Goal: Task Accomplishment & Management: Complete application form

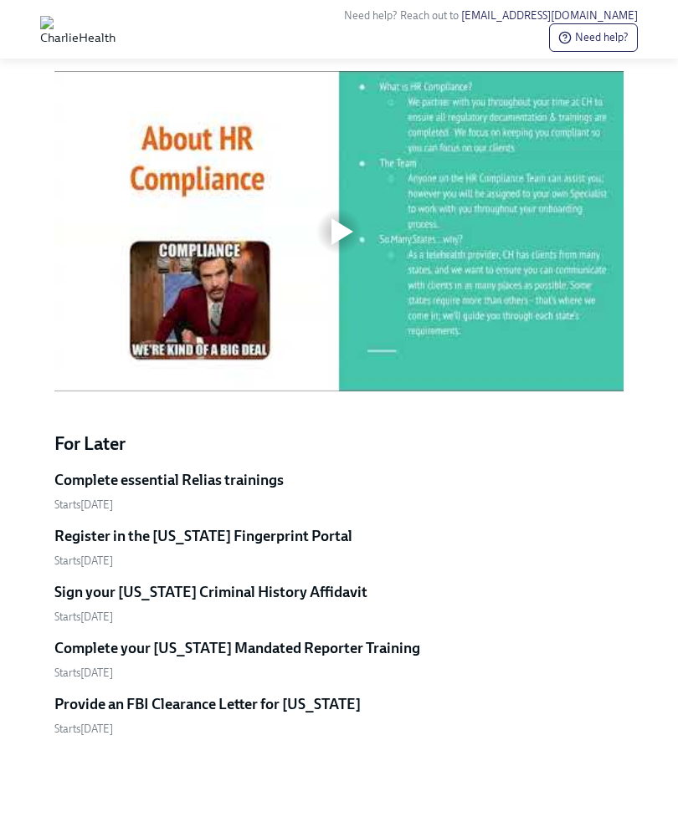
scroll to position [794, 0]
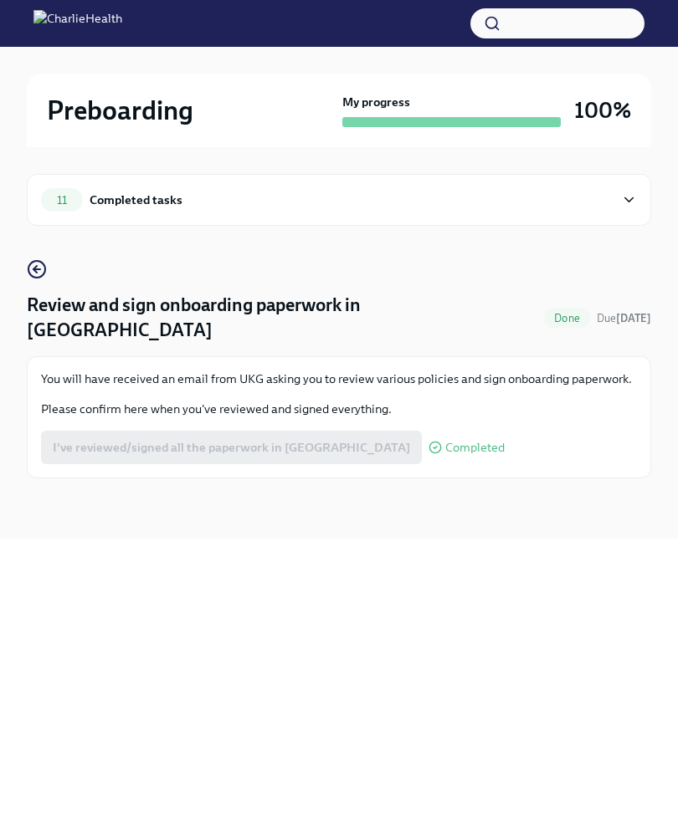
click at [124, 197] on div "Completed tasks" at bounding box center [136, 200] width 93 height 18
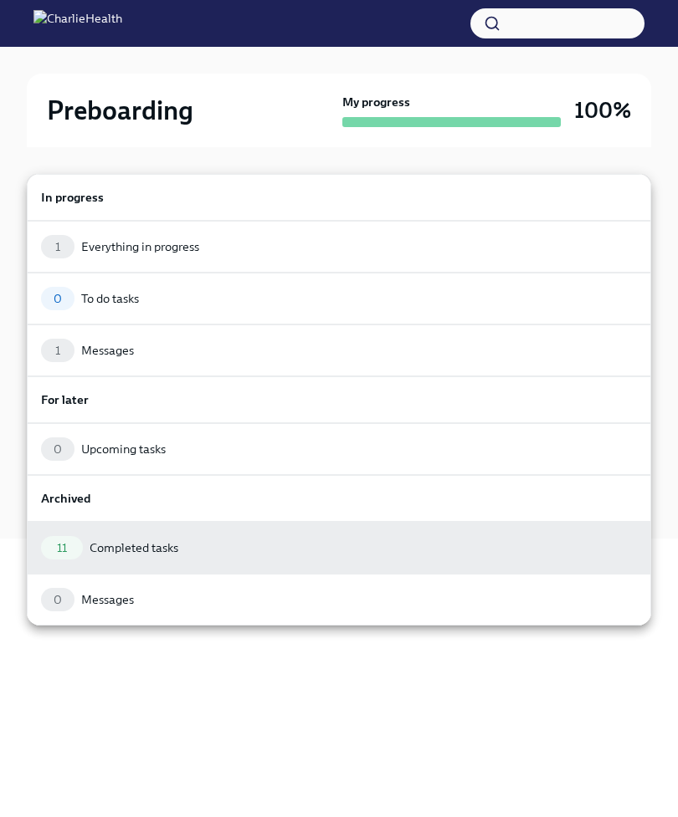
click at [82, 551] on div "11" at bounding box center [62, 547] width 42 height 23
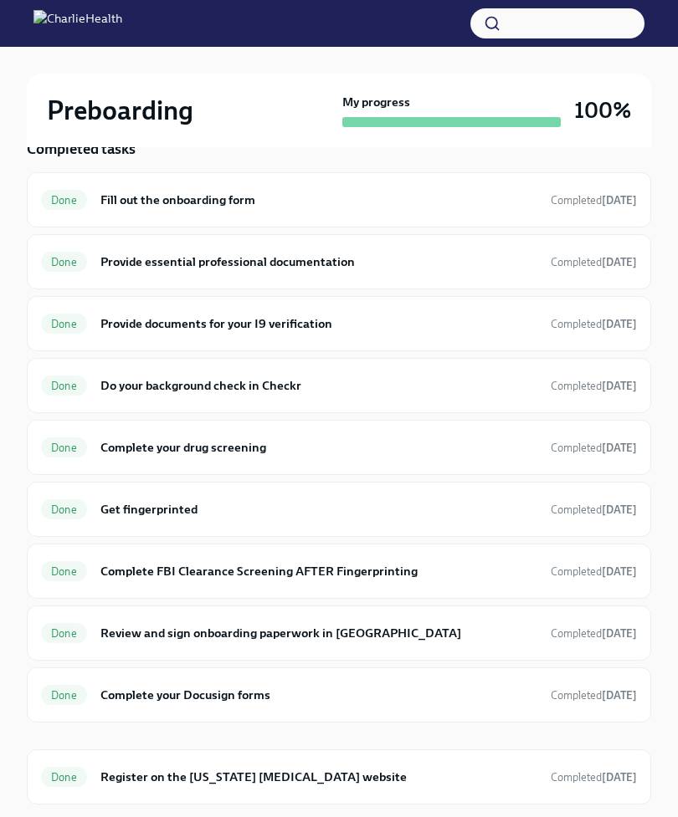
scroll to position [121, 0]
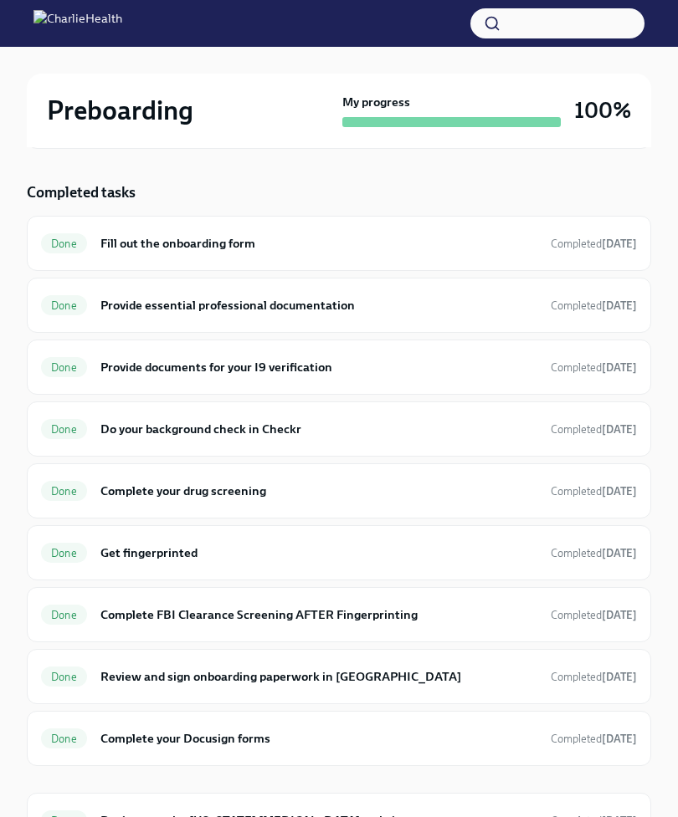
click at [132, 367] on h6 "Provide documents for your I9 verification" at bounding box center [318, 368] width 437 height 18
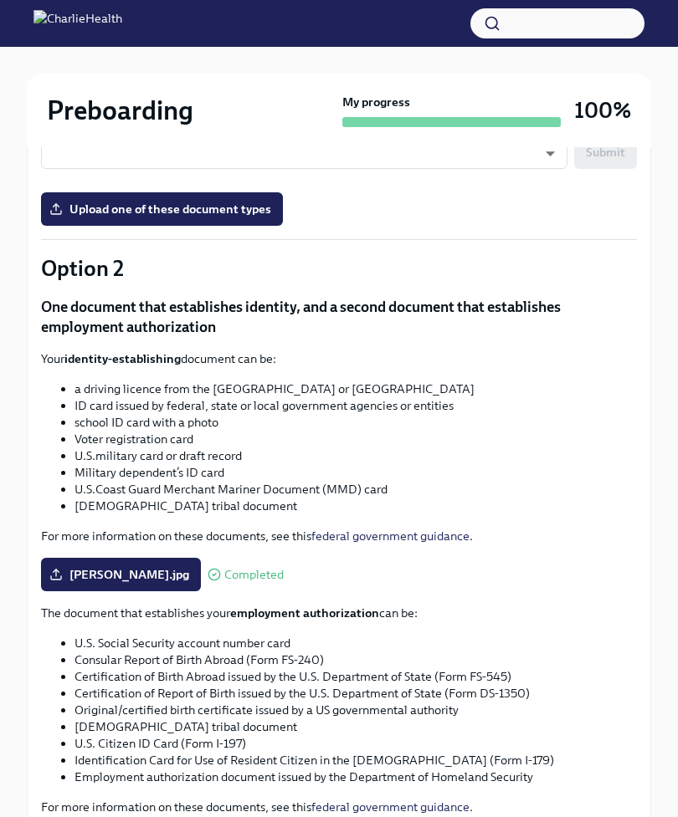
click at [89, 584] on label "[PERSON_NAME].jpg" at bounding box center [121, 575] width 160 height 33
click at [0, 0] on input "[PERSON_NAME].jpg" at bounding box center [0, 0] width 0 height 0
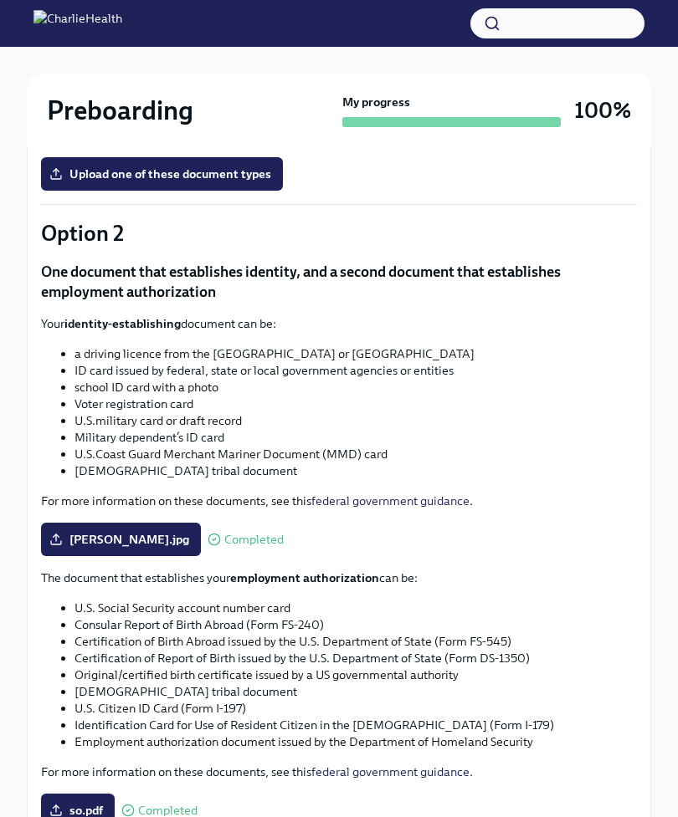
scroll to position [578, 0]
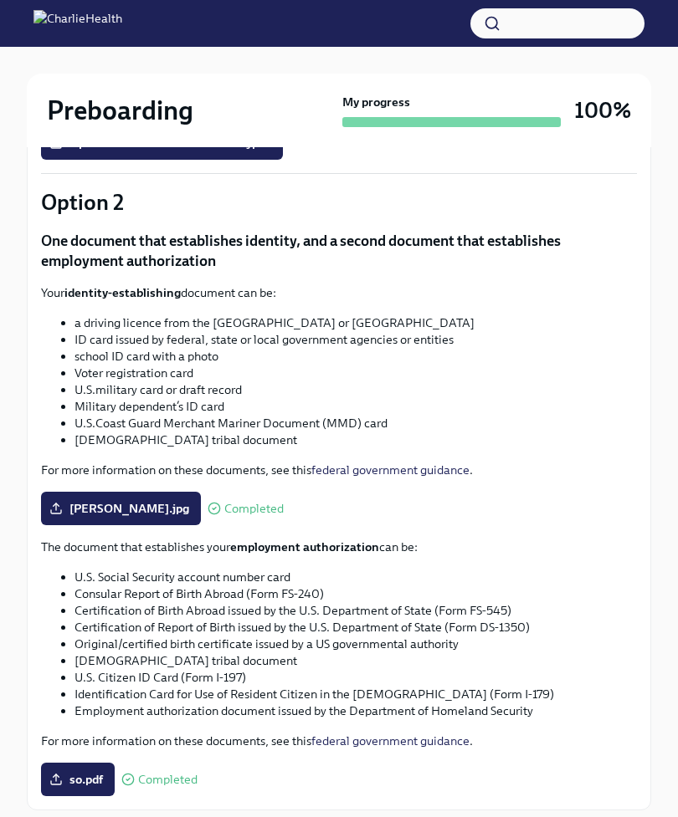
click at [156, 778] on span "Completed" at bounding box center [167, 780] width 59 height 13
click at [85, 781] on span "so.pdf" at bounding box center [78, 779] width 50 height 17
click at [0, 0] on input "so.pdf" at bounding box center [0, 0] width 0 height 0
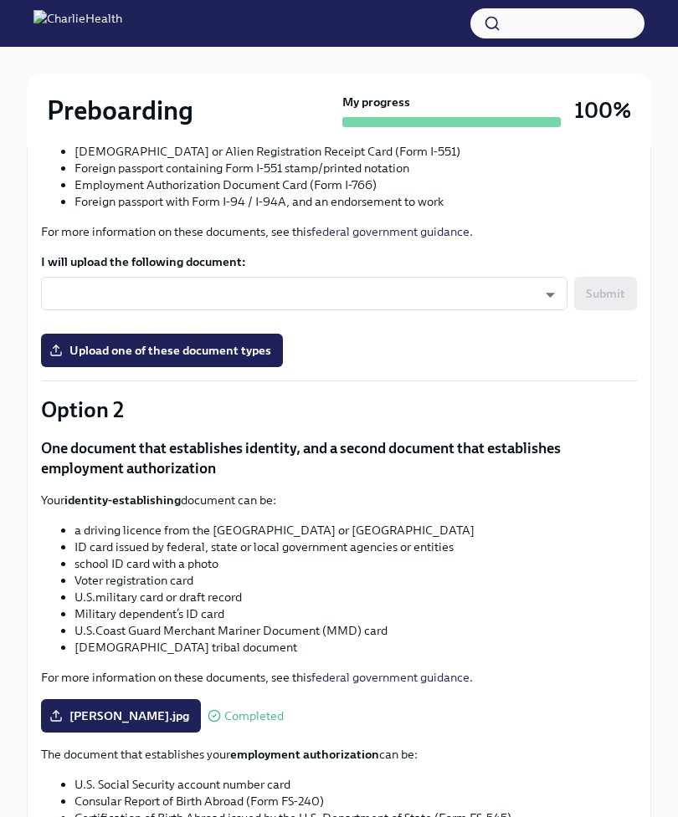
scroll to position [351, 0]
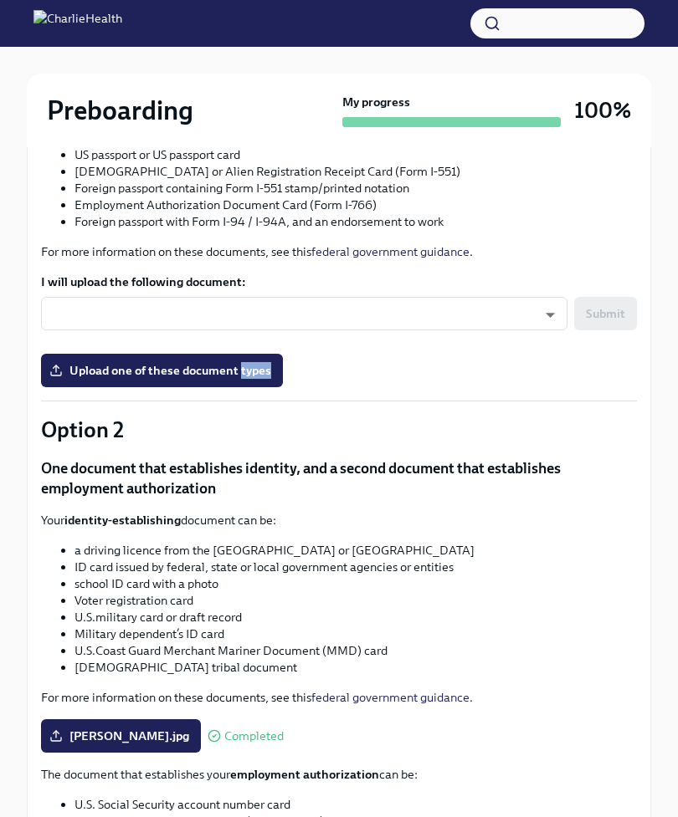
click at [100, 373] on span "Upload one of these document types" at bounding box center [162, 370] width 218 height 17
click at [0, 0] on input "Upload one of these document types" at bounding box center [0, 0] width 0 height 0
click at [130, 367] on span "Upload one of these document types" at bounding box center [162, 370] width 218 height 17
click at [0, 0] on input "Upload one of these document types" at bounding box center [0, 0] width 0 height 0
click at [67, 309] on body "Preboarding My progress 100% 11 Completed tasks Provide documents for your I9 v…" at bounding box center [339, 373] width 678 height 1449
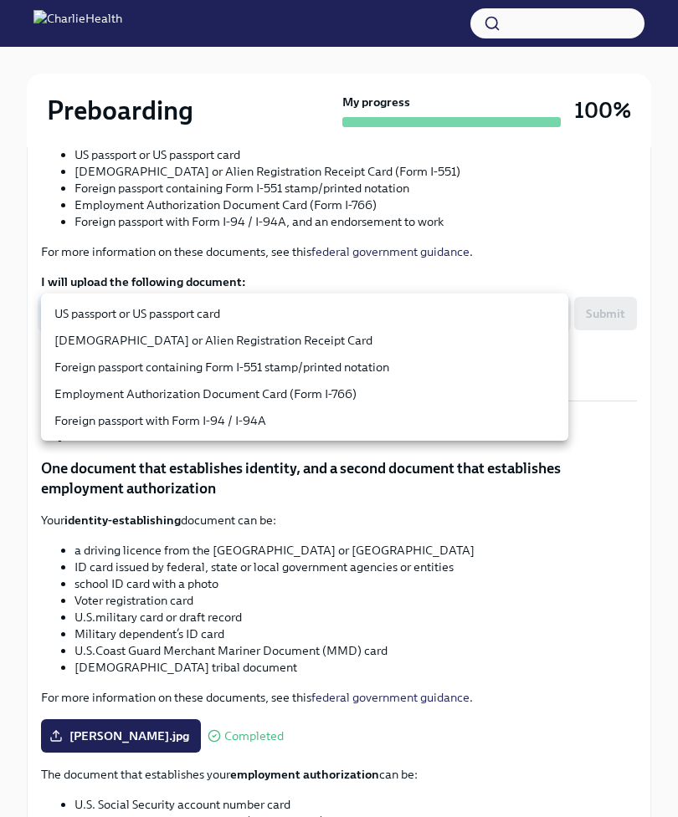
click at [0, 415] on div at bounding box center [339, 408] width 678 height 817
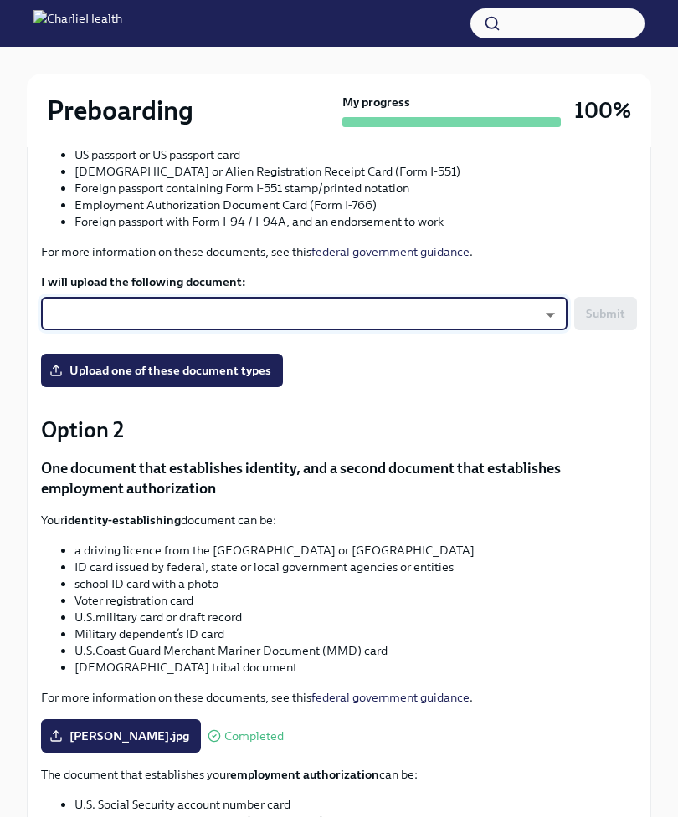
click at [12, 371] on div "Preboarding My progress 100% 11 Completed tasks Provide documents for your I9 v…" at bounding box center [339, 397] width 678 height 1402
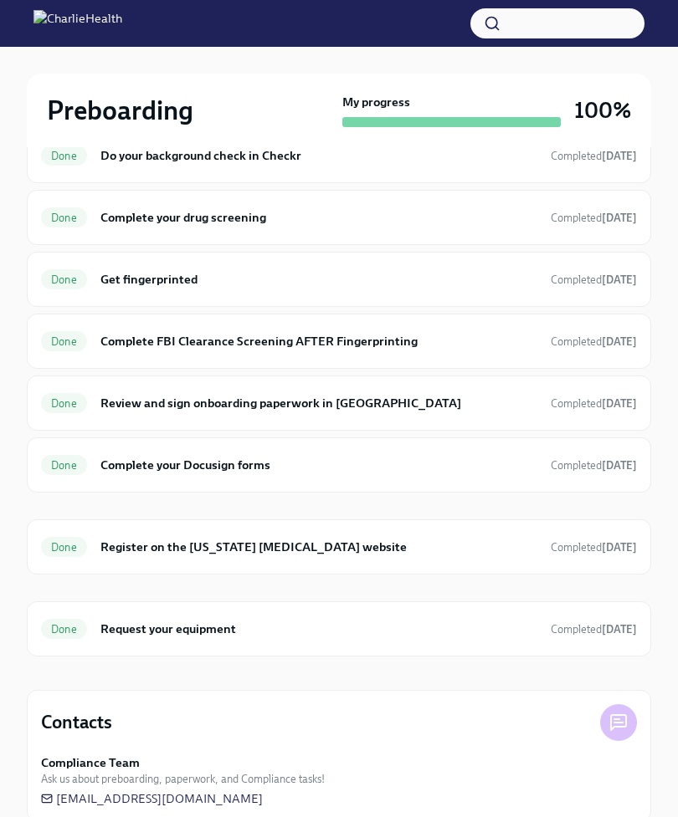
scroll to position [54, 0]
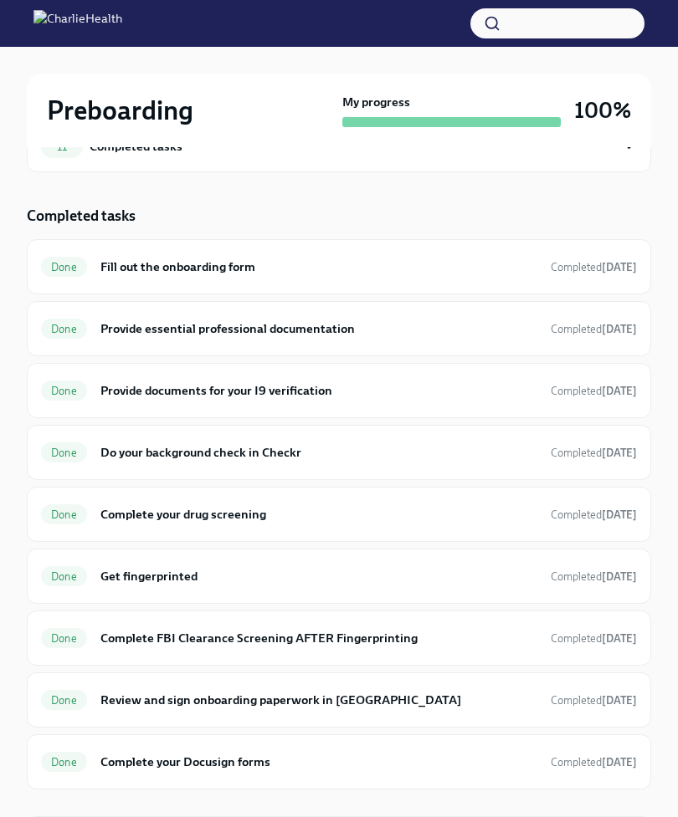
click at [125, 265] on h6 "Fill out the onboarding form" at bounding box center [318, 267] width 437 height 18
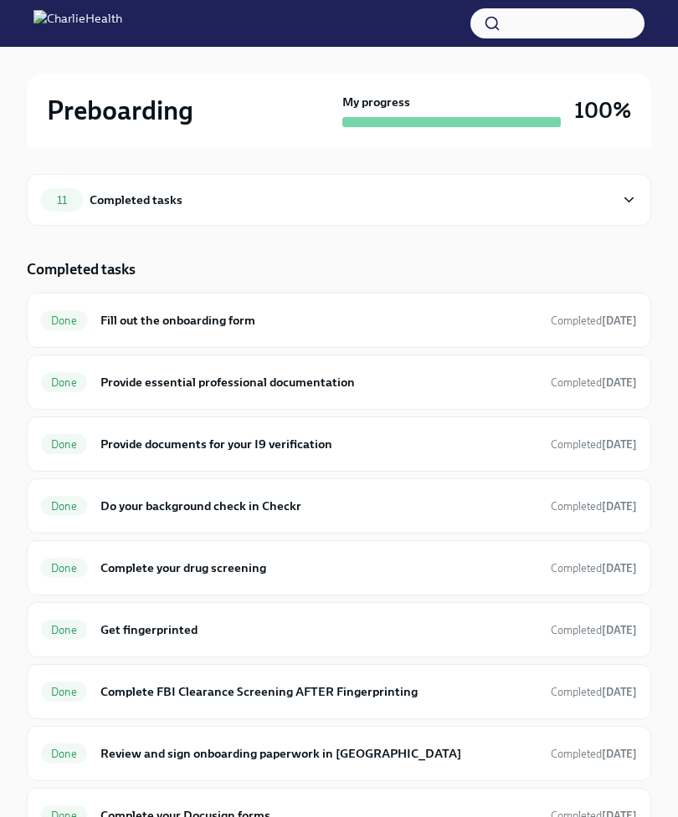
click at [123, 324] on h6 "Fill out the onboarding form" at bounding box center [318, 320] width 437 height 18
